Goal: Contribute content: Contribute content

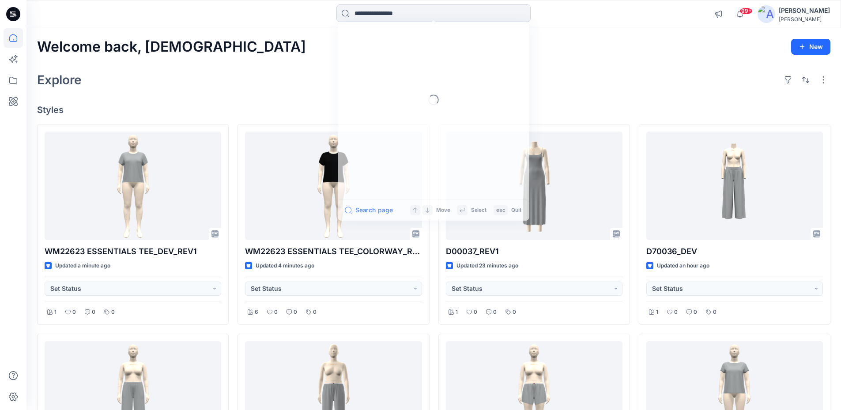
click at [395, 17] on input at bounding box center [433, 13] width 194 height 18
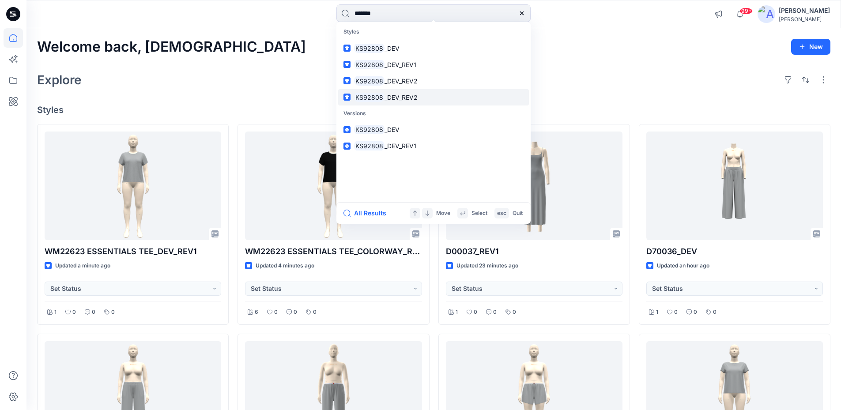
type input "*******"
click at [379, 102] on mark "KS92808" at bounding box center [369, 97] width 30 height 10
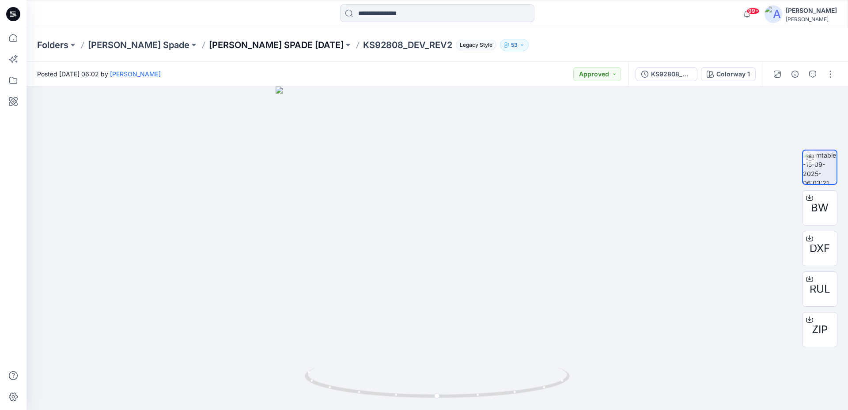
click at [209, 42] on p "KATE SPADE FEB 26" at bounding box center [276, 45] width 135 height 12
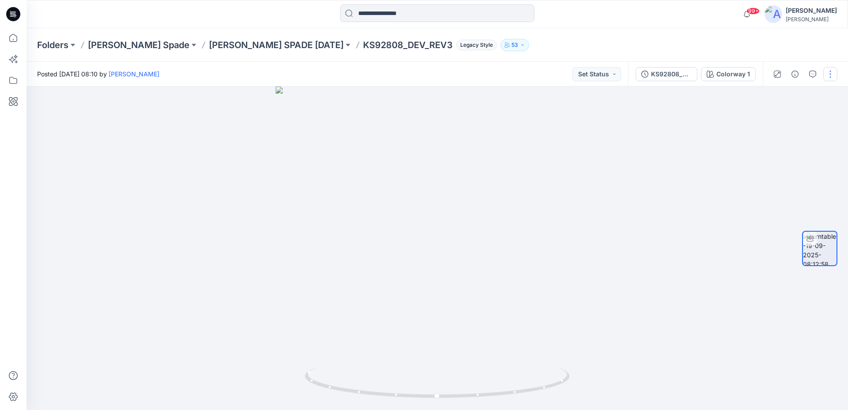
click at [834, 76] on button "button" at bounding box center [830, 74] width 14 height 14
click at [787, 88] on button "Edit" at bounding box center [792, 95] width 81 height 16
click at [831, 77] on button "button" at bounding box center [830, 74] width 14 height 14
click at [788, 92] on button "Edit" at bounding box center [792, 95] width 81 height 16
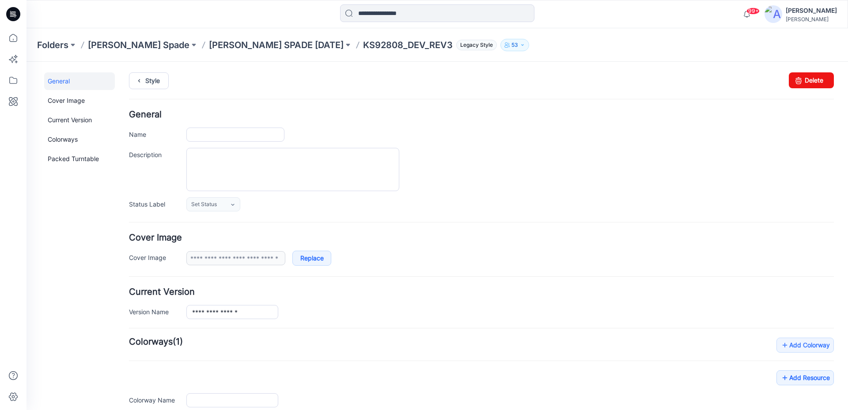
type input "**********"
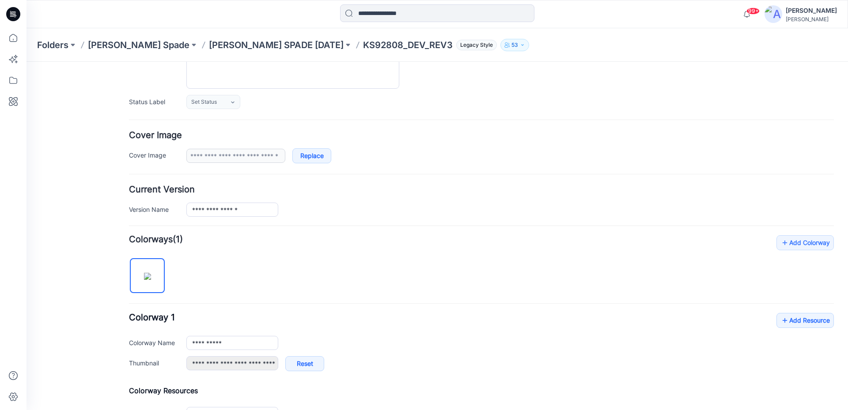
scroll to position [218, 0]
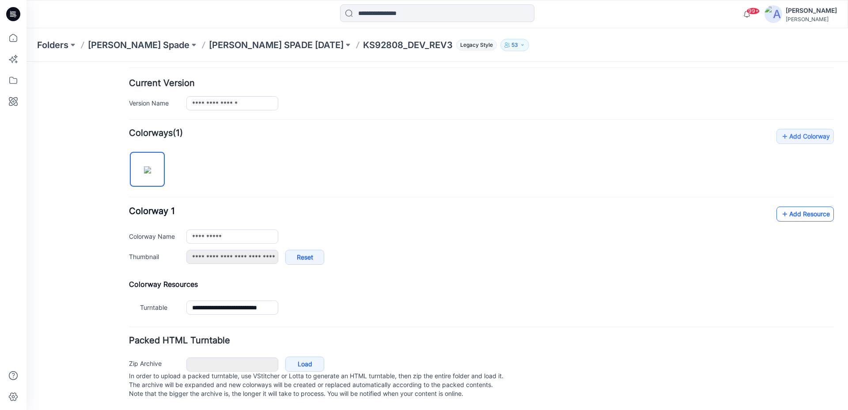
click at [802, 207] on link "Add Resource" at bounding box center [804, 214] width 57 height 15
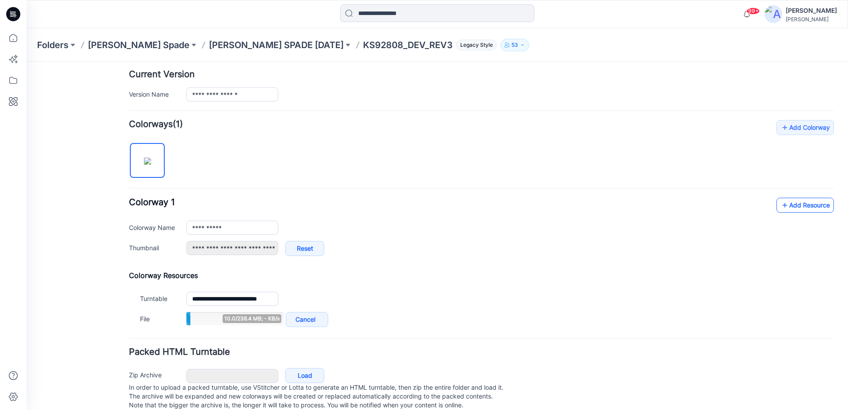
click at [784, 207] on link "Add Resource" at bounding box center [804, 205] width 57 height 15
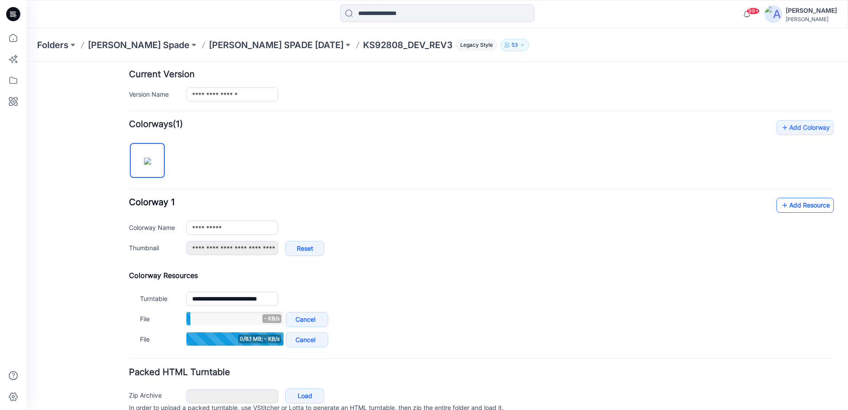
click at [780, 203] on icon at bounding box center [784, 205] width 9 height 14
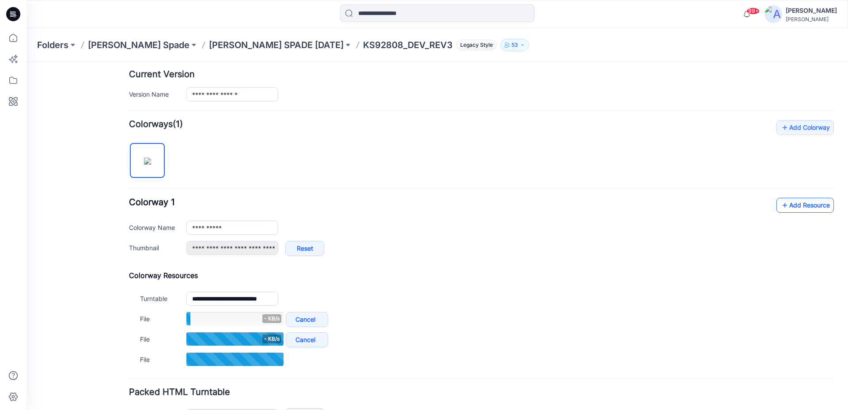
click at [804, 209] on link "Add Resource" at bounding box center [804, 205] width 57 height 15
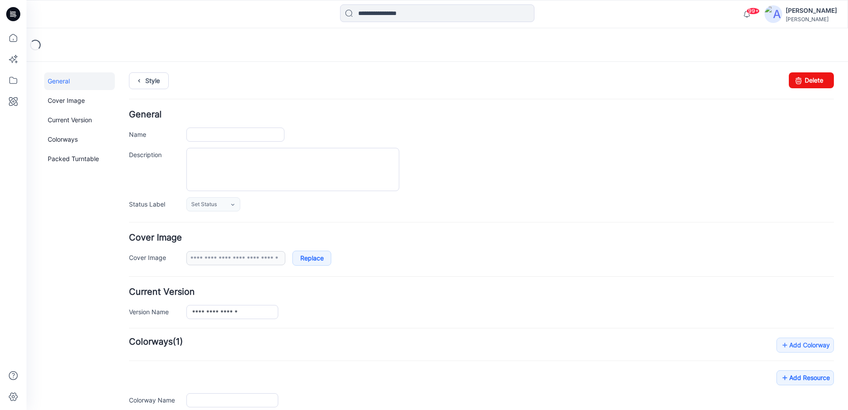
type input "**********"
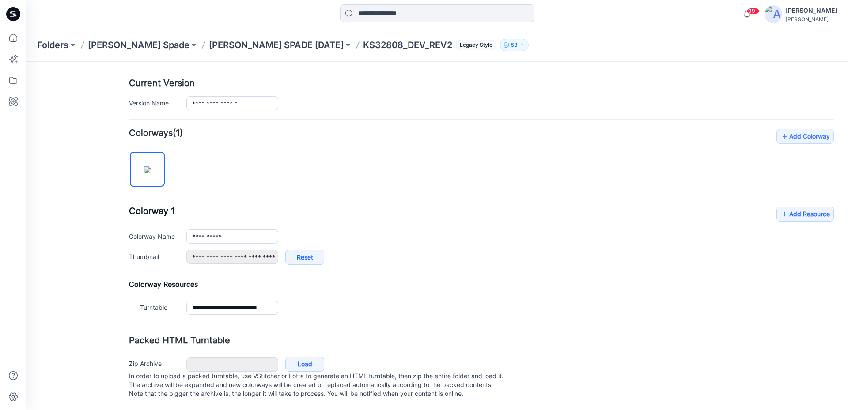
scroll to position [218, 0]
click at [780, 211] on icon at bounding box center [784, 214] width 9 height 14
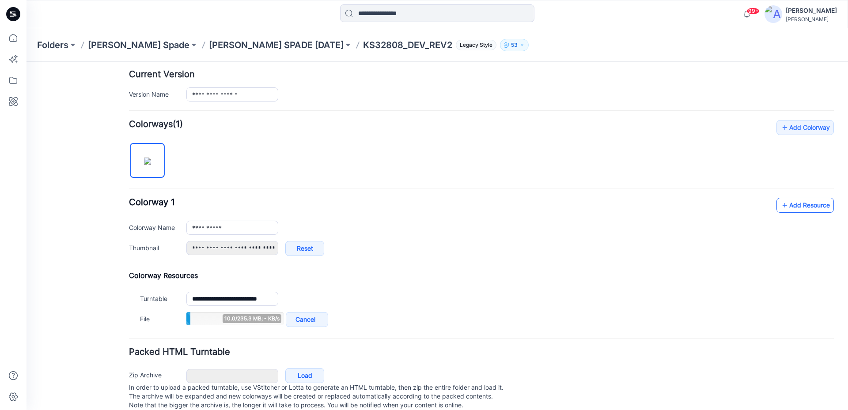
click at [805, 206] on link "Add Resource" at bounding box center [804, 205] width 57 height 15
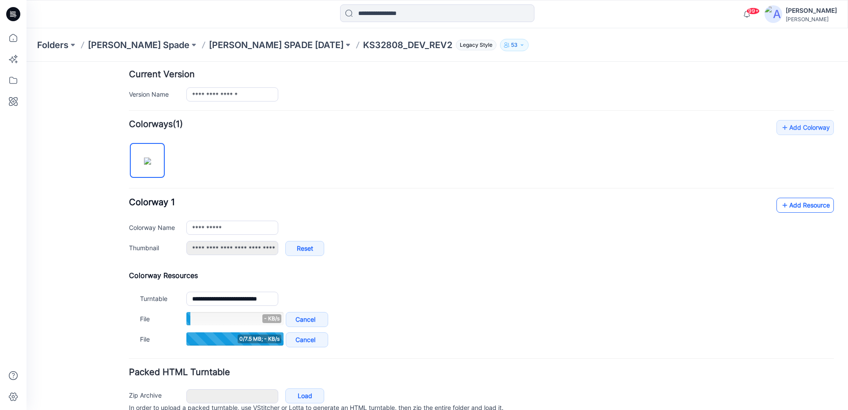
click at [803, 212] on link "Add Resource" at bounding box center [804, 205] width 57 height 15
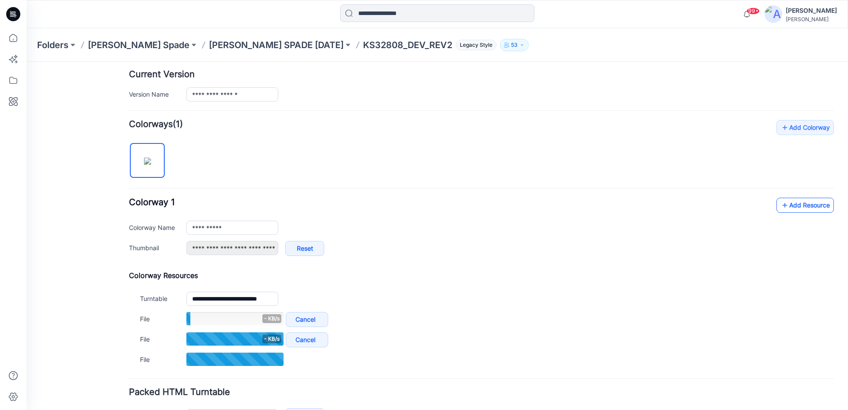
click at [794, 207] on link "Add Resource" at bounding box center [804, 205] width 57 height 15
